Goal: Task Accomplishment & Management: Use online tool/utility

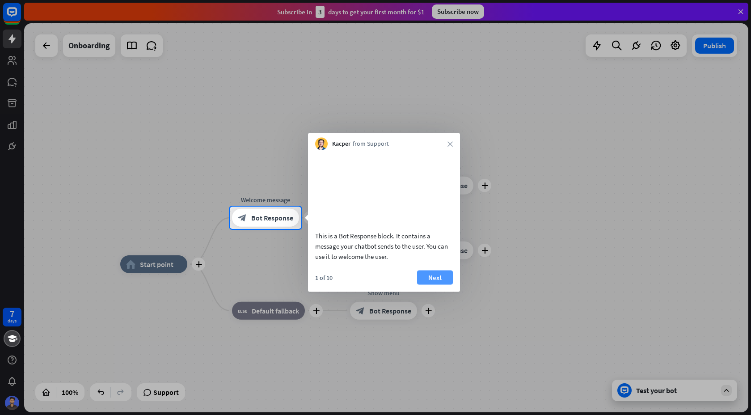
click at [436, 284] on button "Next" at bounding box center [435, 277] width 36 height 14
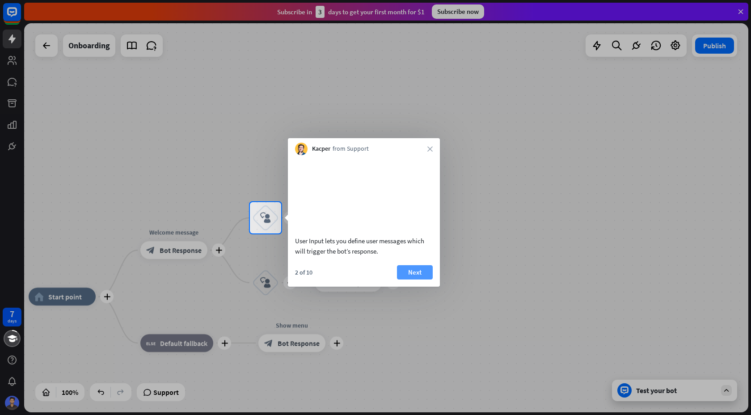
click at [419, 279] on button "Next" at bounding box center [415, 272] width 36 height 14
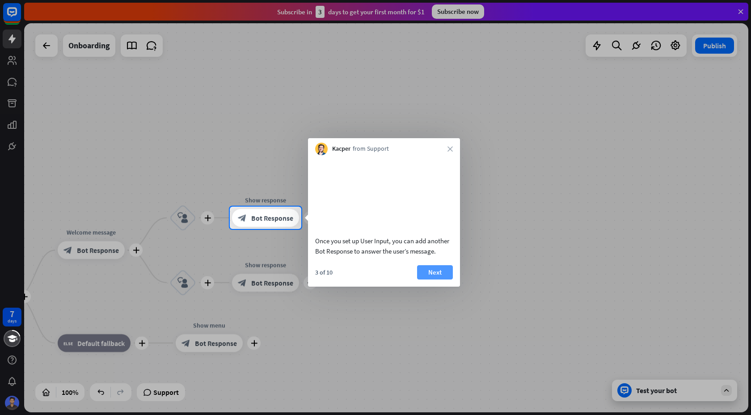
click at [432, 279] on button "Next" at bounding box center [435, 272] width 36 height 14
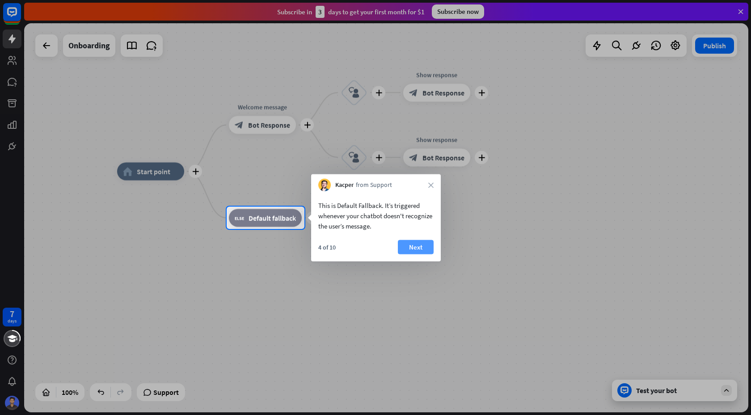
click at [420, 245] on button "Next" at bounding box center [416, 247] width 36 height 14
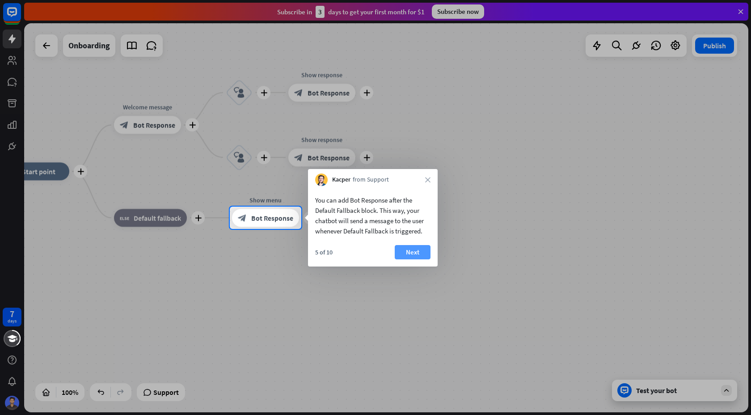
click at [417, 251] on button "Next" at bounding box center [413, 252] width 36 height 14
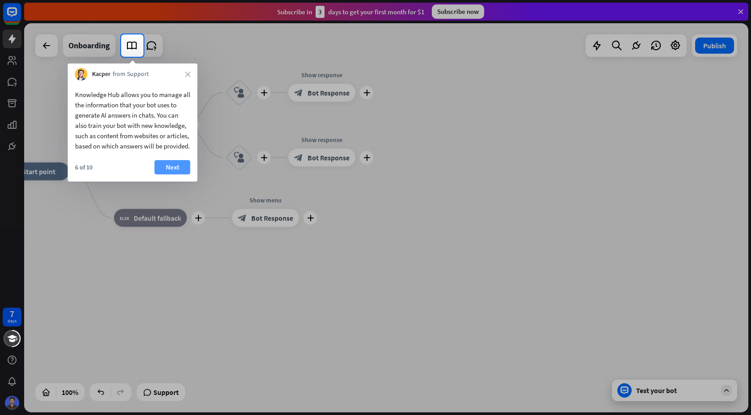
click at [169, 174] on button "Next" at bounding box center [173, 167] width 36 height 14
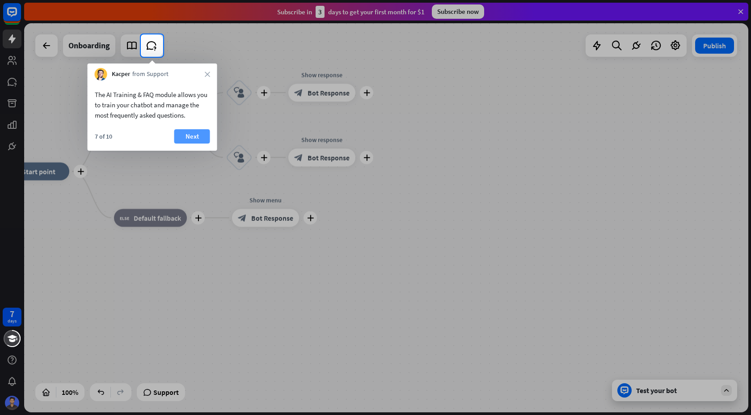
click at [187, 136] on button "Next" at bounding box center [192, 136] width 36 height 14
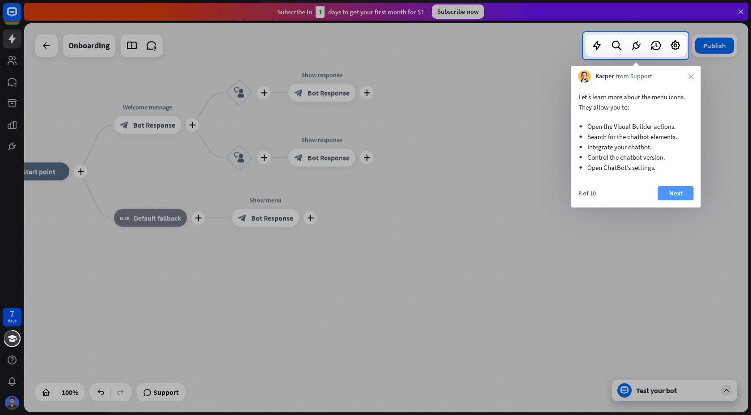
click at [674, 192] on button "Next" at bounding box center [676, 193] width 36 height 14
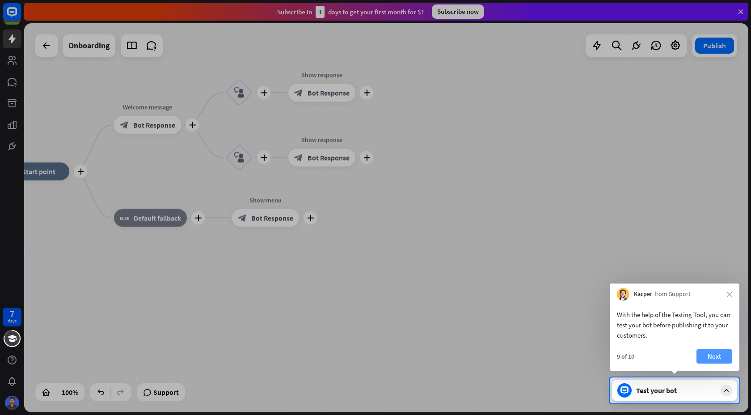
click at [712, 357] on button "Next" at bounding box center [714, 356] width 36 height 14
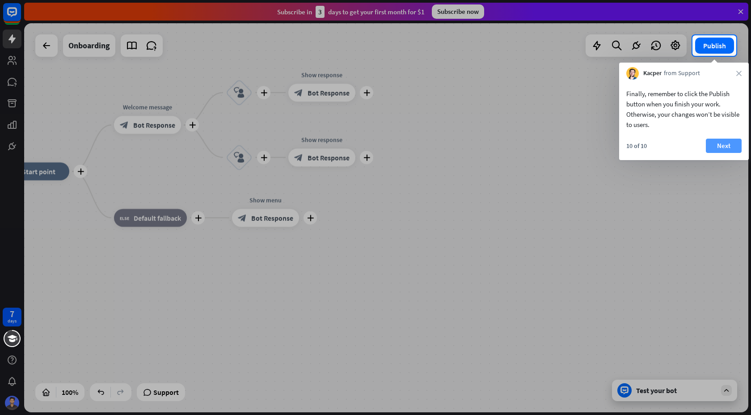
click at [723, 139] on button "Next" at bounding box center [724, 146] width 36 height 14
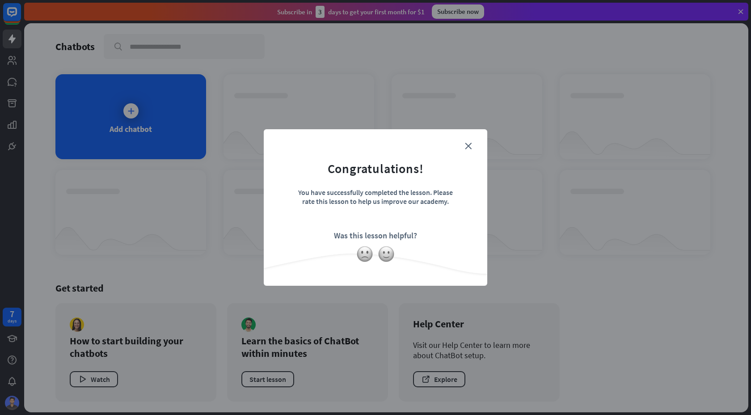
click at [470, 142] on form "Congratulations! You have successfully completed the lesson. Please rate this l…" at bounding box center [375, 193] width 201 height 107
click at [466, 147] on icon "close" at bounding box center [468, 146] width 7 height 7
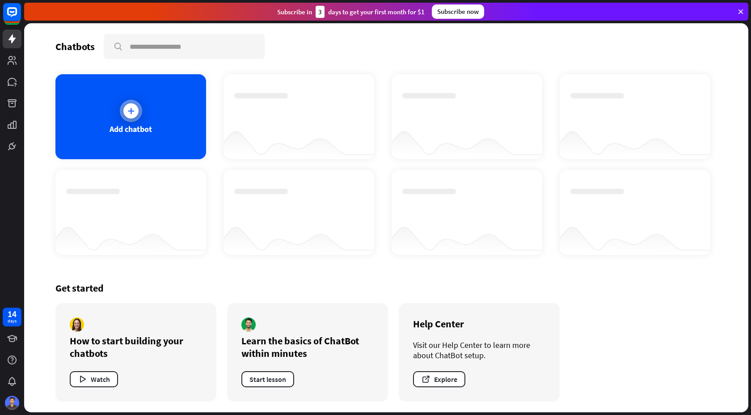
click at [150, 127] on div "Add chatbot" at bounding box center [131, 129] width 42 height 10
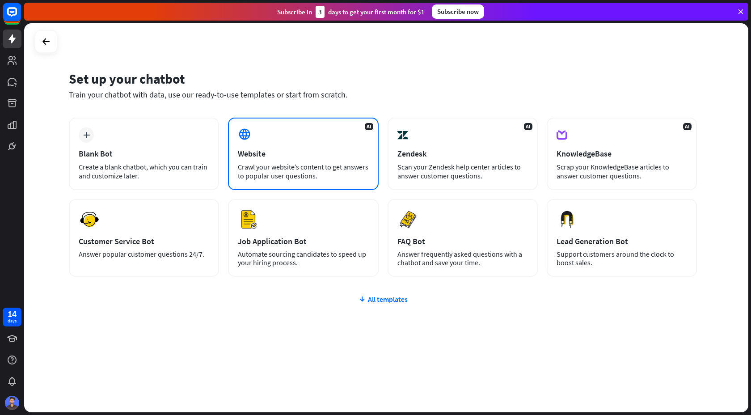
click at [294, 155] on div "Website" at bounding box center [303, 153] width 131 height 10
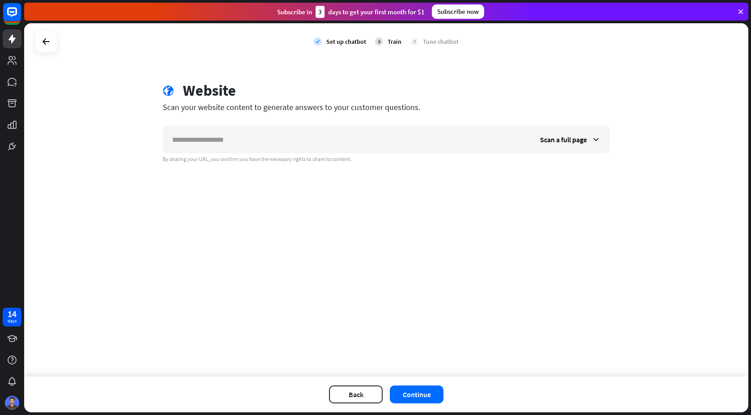
click at [294, 156] on div "By sharing your URL, you confirm you have the necessary rights to share its con…" at bounding box center [386, 159] width 447 height 7
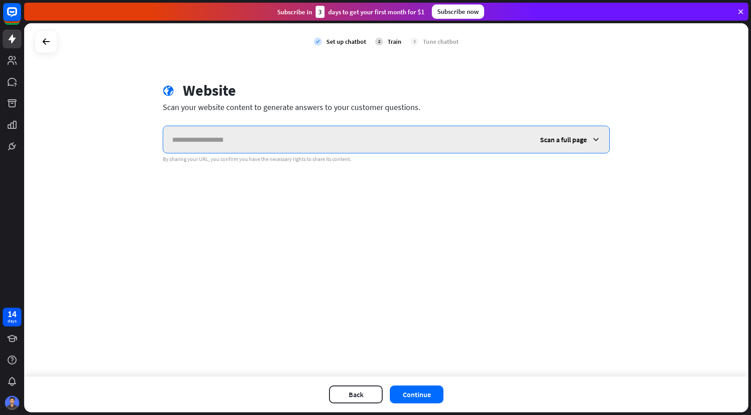
click at [338, 134] on input "text" at bounding box center [347, 139] width 368 height 27
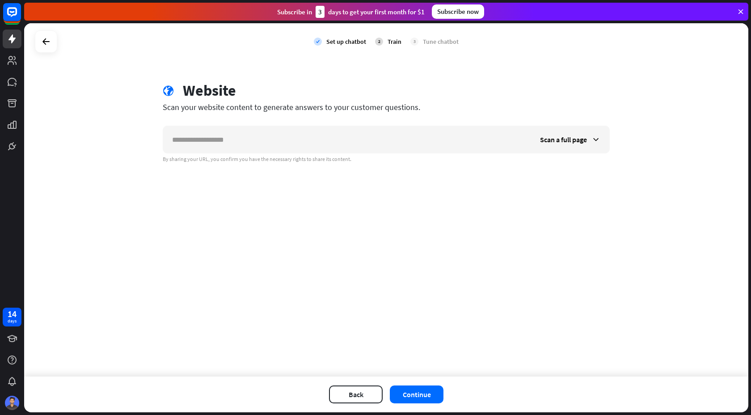
click at [526, 75] on div "check Set up chatbot 2 Train 3 Tune chatbot globe Website Scan your website con…" at bounding box center [386, 199] width 724 height 353
